Goal: Find specific page/section: Find specific page/section

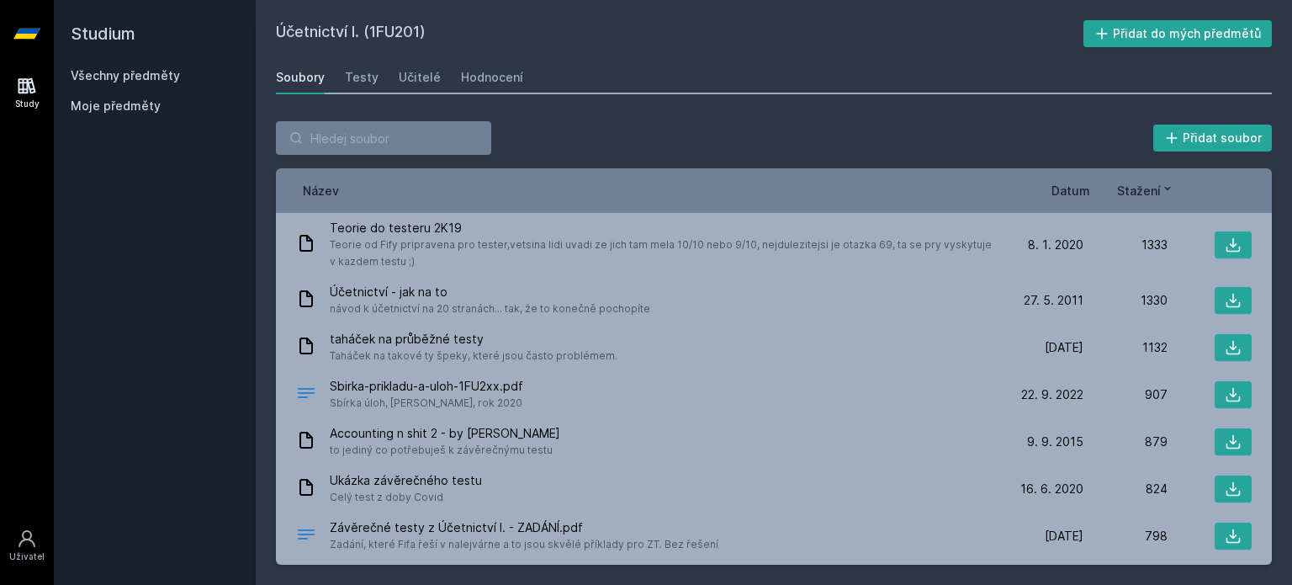
click at [123, 82] on link "Všechny předměty" at bounding box center [125, 75] width 109 height 14
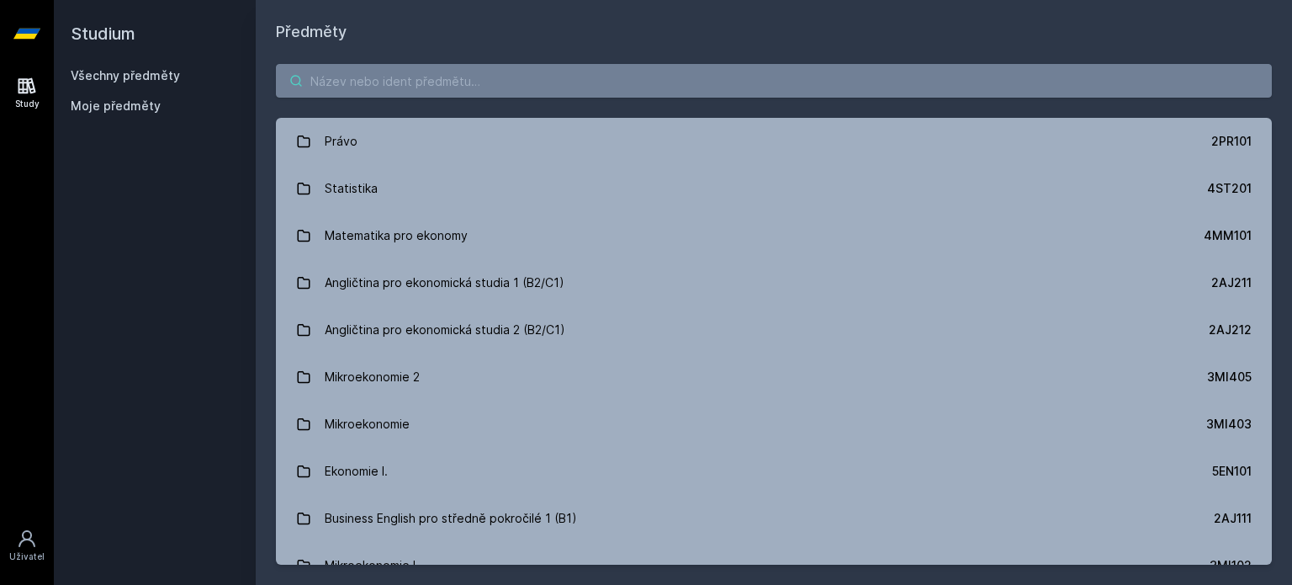
click at [367, 82] on input "search" at bounding box center [774, 81] width 996 height 34
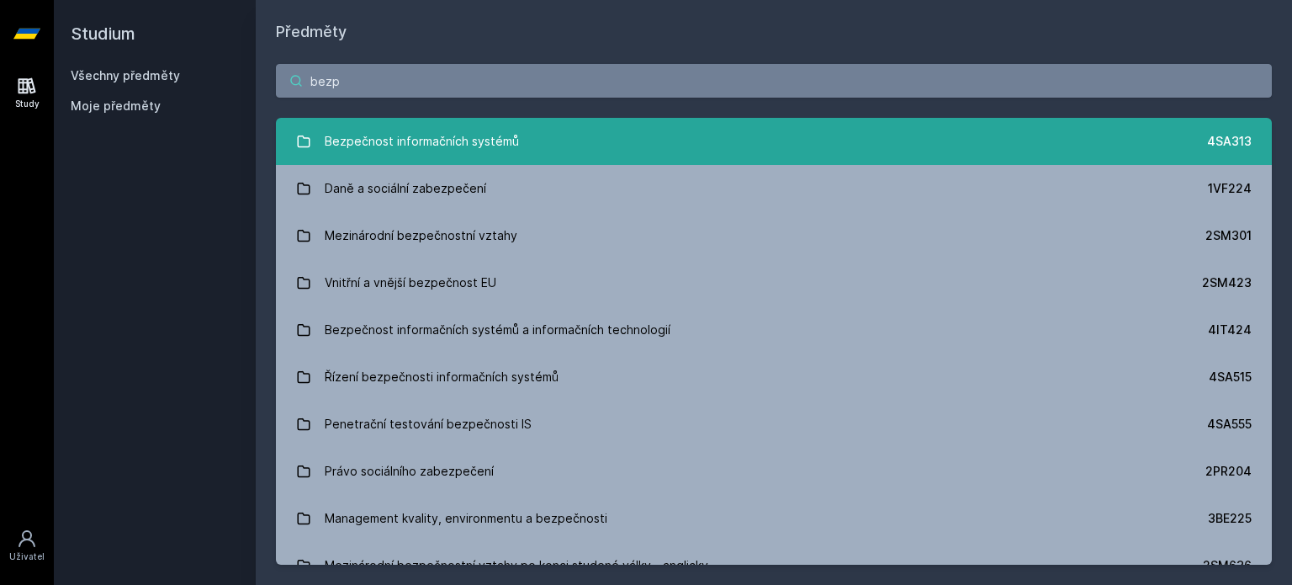
type input "bezp"
click at [700, 156] on link "Bezpečnost informačních systémů 4SA313" at bounding box center [774, 141] width 996 height 47
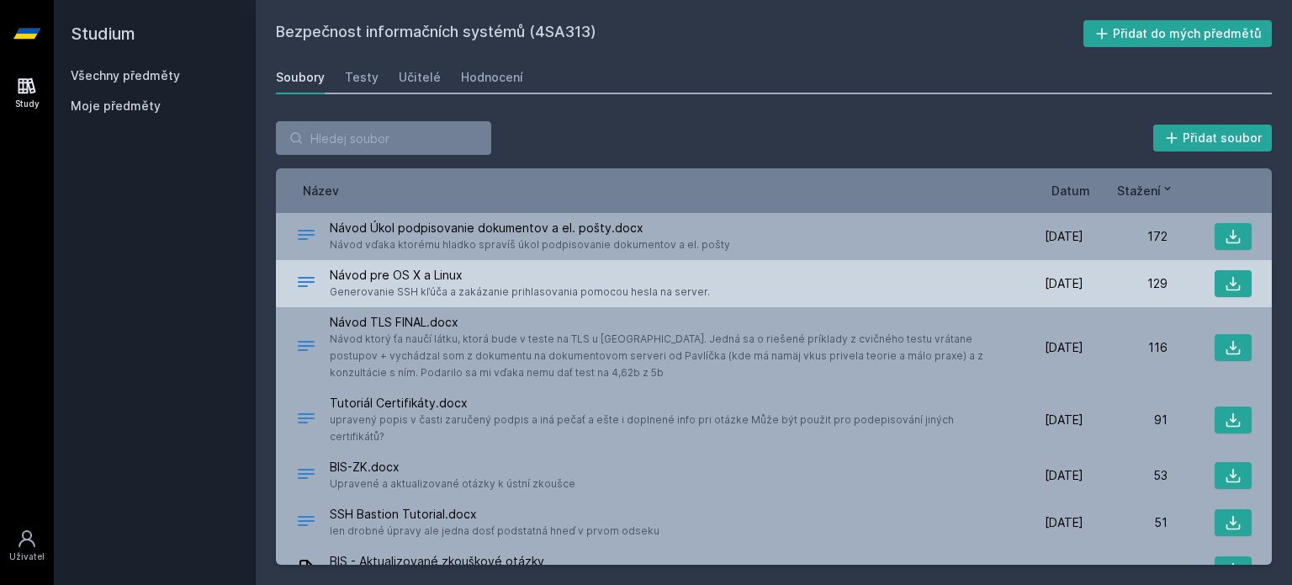
scroll to position [337, 0]
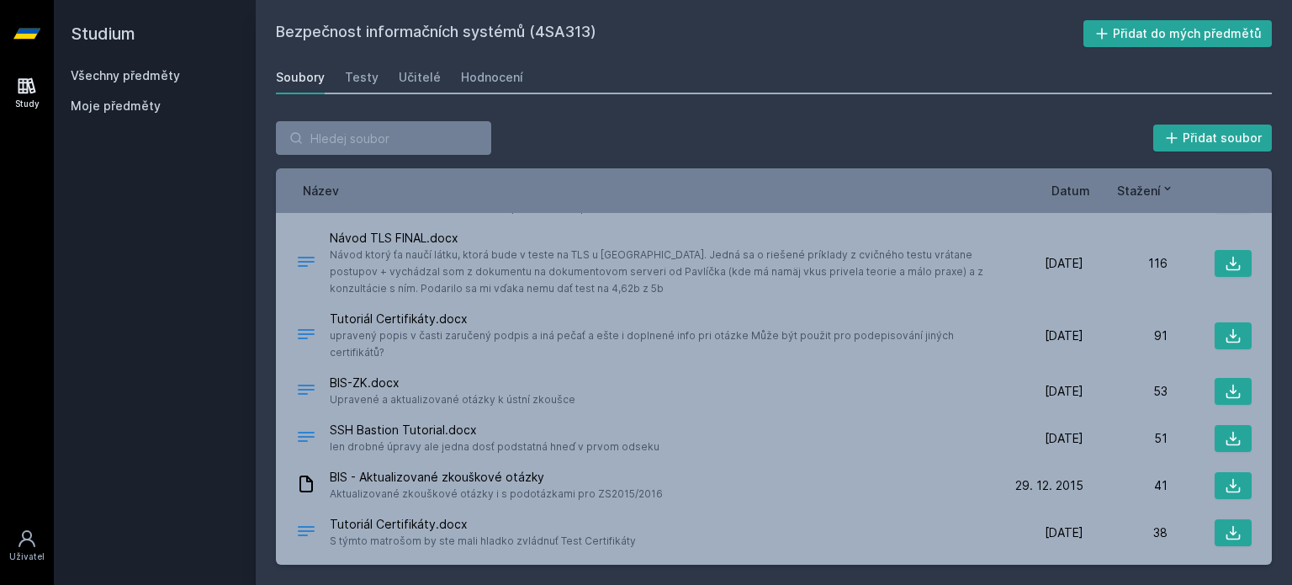
click at [1069, 197] on span "Datum" at bounding box center [1071, 191] width 39 height 18
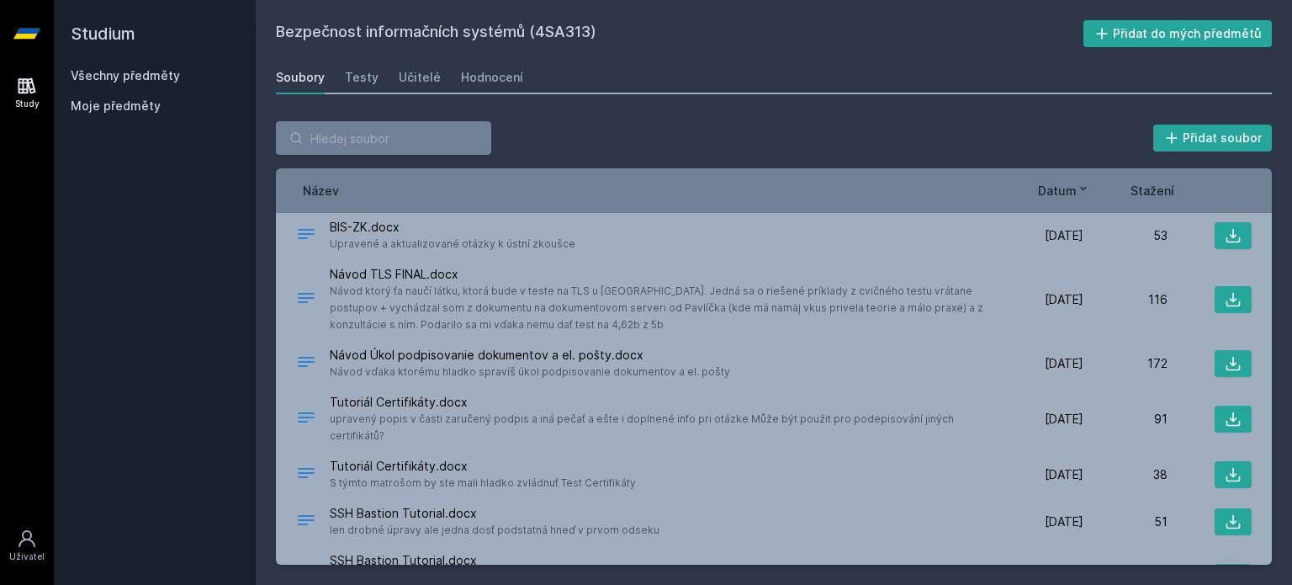
scroll to position [0, 0]
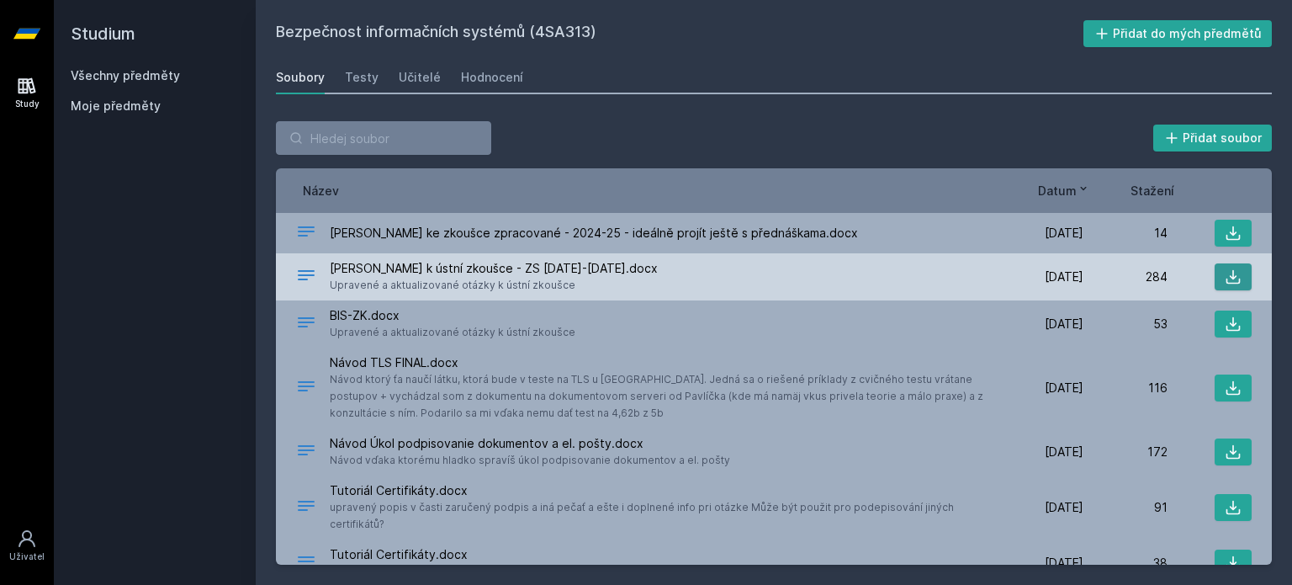
click at [1227, 281] on icon at bounding box center [1234, 277] width 14 height 14
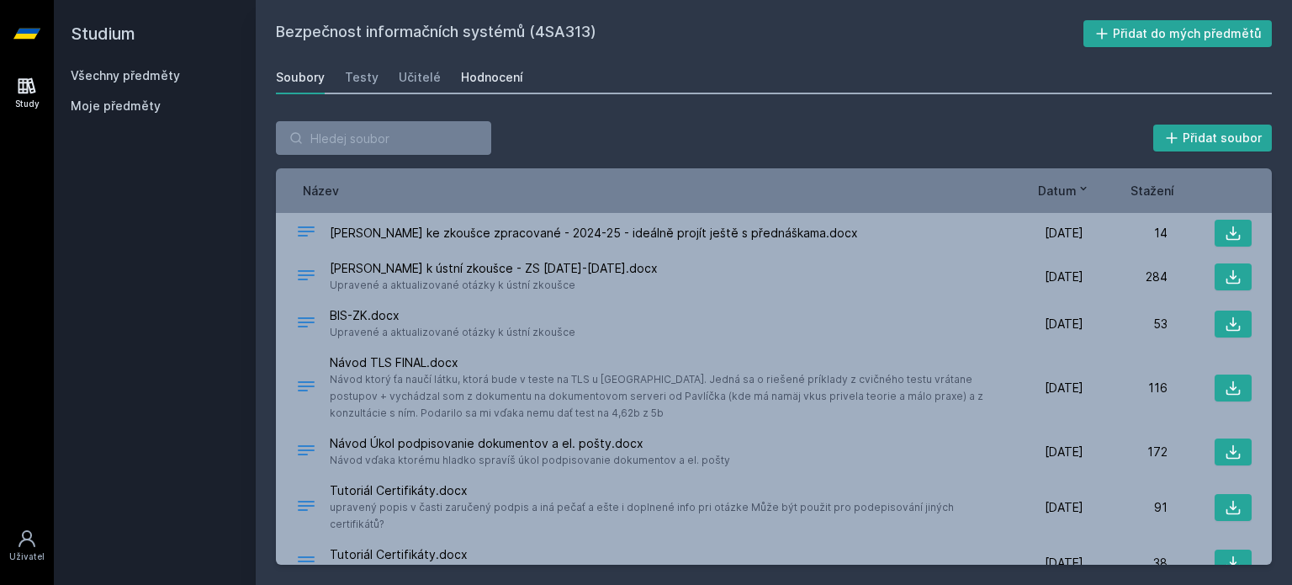
click at [484, 73] on div "Hodnocení" at bounding box center [492, 77] width 62 height 17
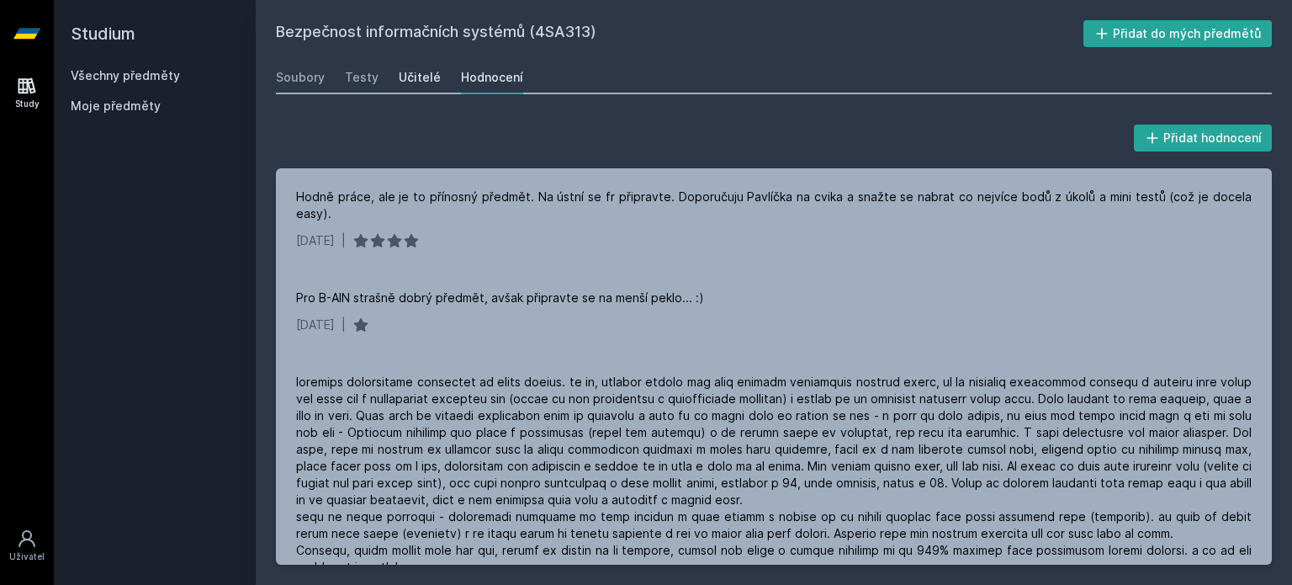
click at [408, 77] on div "Učitelé" at bounding box center [420, 77] width 42 height 17
